Goal: Find specific page/section: Find specific page/section

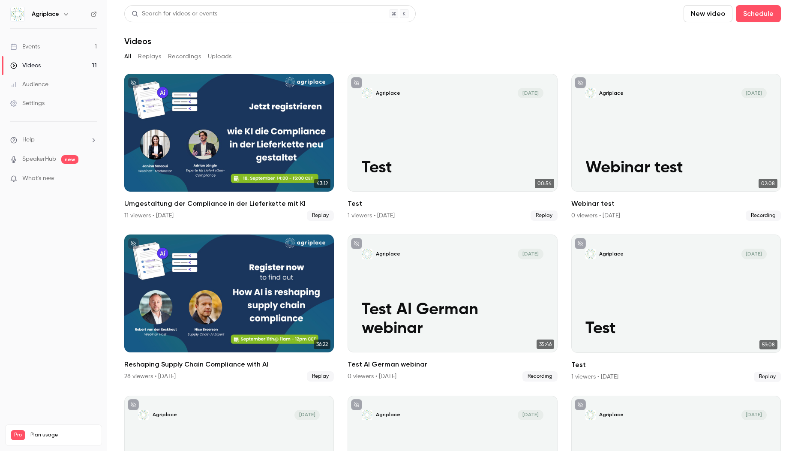
click at [45, 49] on link "Events 1" at bounding box center [53, 46] width 107 height 19
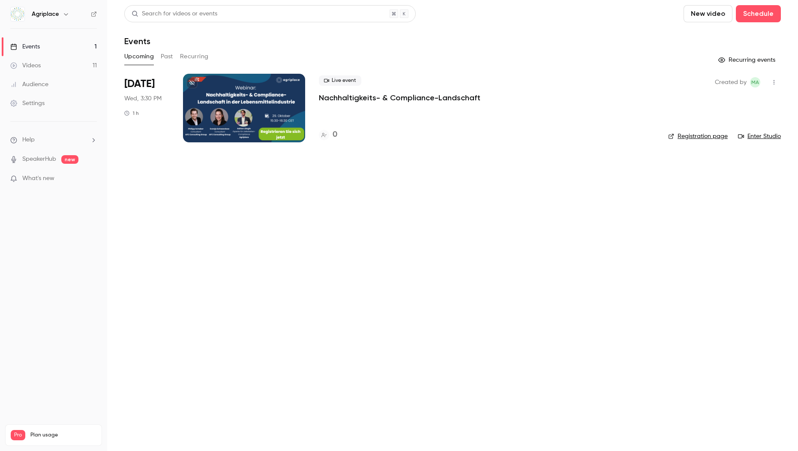
click at [283, 116] on div at bounding box center [244, 108] width 122 height 69
